Goal: Information Seeking & Learning: Learn about a topic

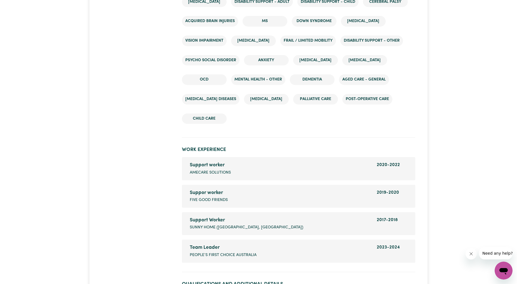
scroll to position [828, 0]
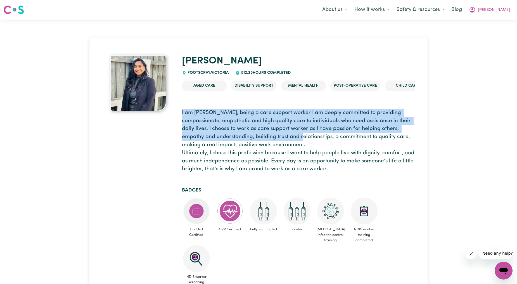
drag, startPoint x: 178, startPoint y: 112, endPoint x: 287, endPoint y: 134, distance: 110.7
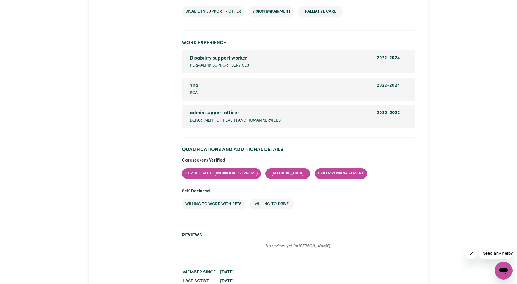
scroll to position [931, 0]
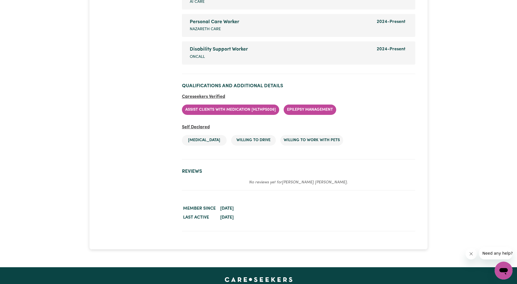
scroll to position [828, 0]
